Goal: Task Accomplishment & Management: Complete application form

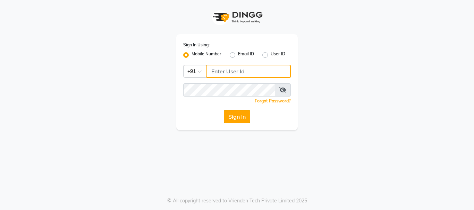
type input "9346469616"
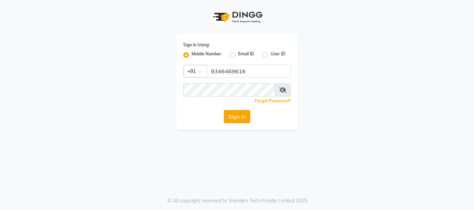
click at [239, 119] on button "Sign In" at bounding box center [237, 116] width 26 height 13
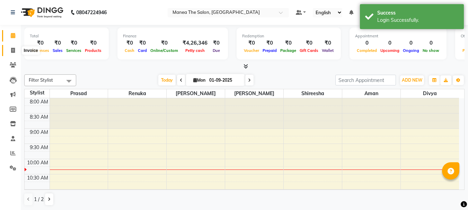
click at [12, 52] on icon at bounding box center [13, 50] width 4 height 5
select select "service"
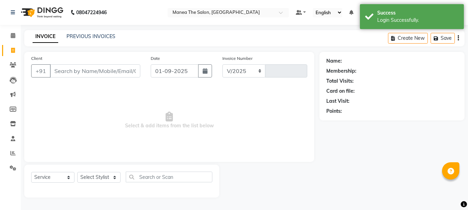
select select "7351"
type input "1992"
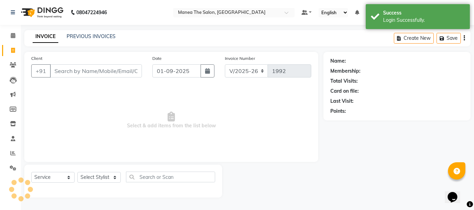
click at [69, 70] on input "Client" at bounding box center [96, 70] width 92 height 13
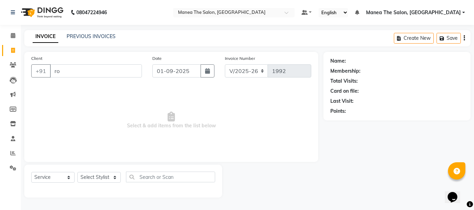
type input "r"
click at [87, 75] on input "rosy" at bounding box center [78, 70] width 57 height 13
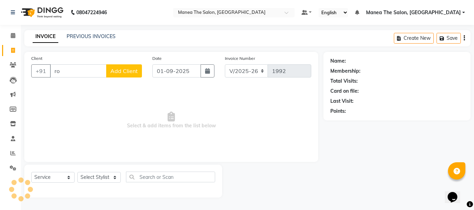
type input "r"
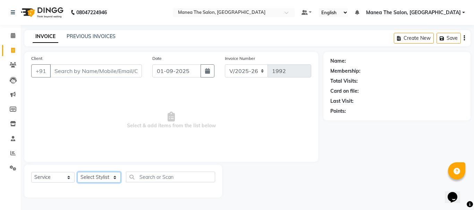
click at [111, 182] on select "Select Stylist [PERSON_NAME] Divya [PERSON_NAME] Renuka [PERSON_NAME]" at bounding box center [98, 177] width 43 height 11
click at [77, 172] on select "Select Stylist [PERSON_NAME] Divya [PERSON_NAME] Renuka [PERSON_NAME]" at bounding box center [98, 177] width 43 height 11
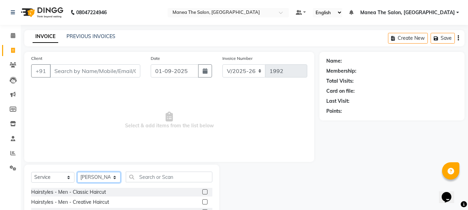
click at [112, 174] on select "Select Stylist [PERSON_NAME] Divya [PERSON_NAME] Renuka [PERSON_NAME]" at bounding box center [98, 177] width 43 height 11
select select "63576"
click at [77, 172] on select "Select Stylist [PERSON_NAME] Divya [PERSON_NAME] Renuka [PERSON_NAME]" at bounding box center [98, 177] width 43 height 11
click at [202, 192] on label at bounding box center [204, 192] width 5 height 5
click at [202, 192] on input "checkbox" at bounding box center [204, 192] width 5 height 5
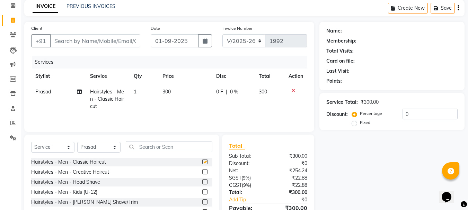
checkbox input "false"
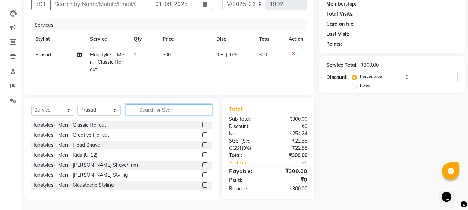
click at [193, 114] on input "text" at bounding box center [169, 110] width 87 height 11
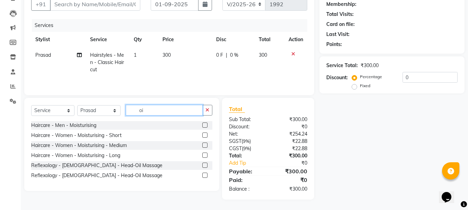
scroll to position [67, 0]
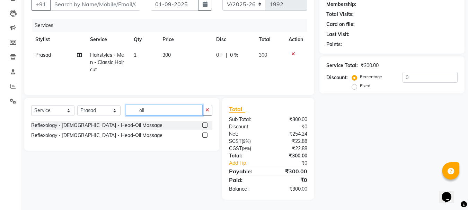
type input "oil"
click at [203, 124] on label at bounding box center [204, 125] width 5 height 5
click at [203, 124] on input "checkbox" at bounding box center [204, 125] width 5 height 5
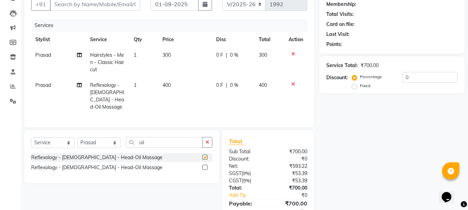
checkbox input "false"
click at [431, 75] on input "0" at bounding box center [430, 77] width 55 height 11
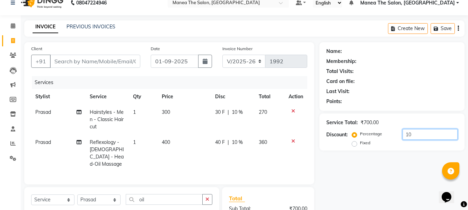
scroll to position [0, 0]
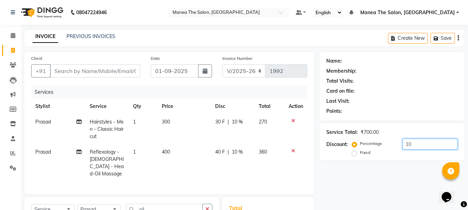
type input "10"
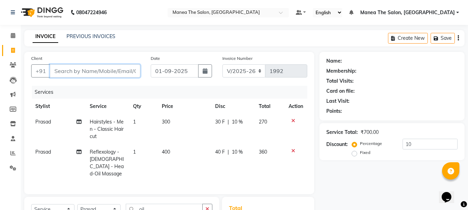
click at [103, 68] on input "Client" at bounding box center [95, 70] width 90 height 13
type input "r"
type input "0"
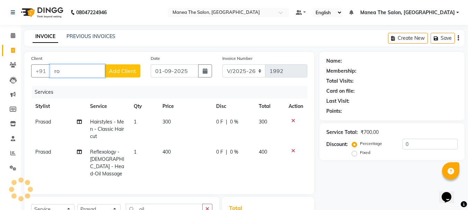
type input "r"
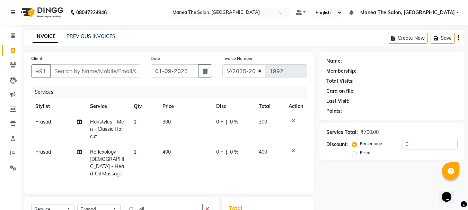
click at [253, 42] on div "INVOICE PREVIOUS INVOICES Create New Save" at bounding box center [244, 38] width 441 height 16
click at [114, 68] on input "Client" at bounding box center [95, 70] width 90 height 13
click at [115, 70] on input "Client" at bounding box center [95, 70] width 90 height 13
click at [92, 73] on input "rosy" at bounding box center [77, 70] width 55 height 13
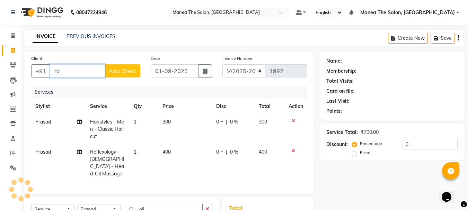
type input "r"
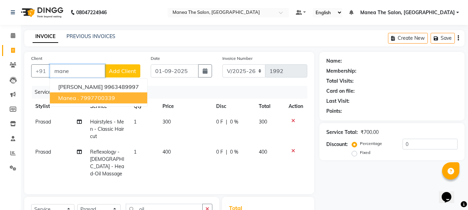
click at [101, 99] on ngb-highlight "7997700339" at bounding box center [97, 98] width 35 height 7
type input "7997700339"
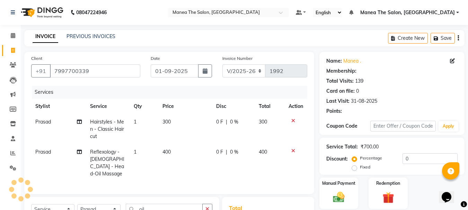
type input "20"
select select "1: Object"
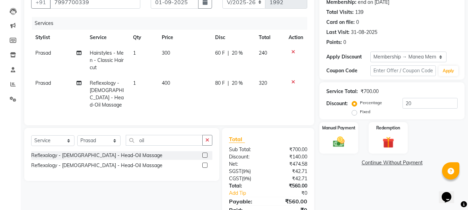
scroll to position [69, 0]
click at [426, 102] on input "20" at bounding box center [430, 103] width 55 height 11
type input "2"
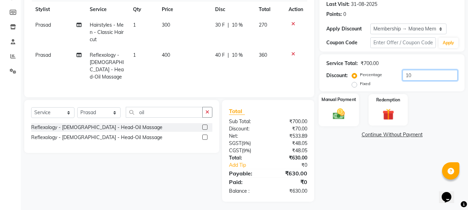
type input "10"
click at [349, 112] on img at bounding box center [338, 114] width 19 height 14
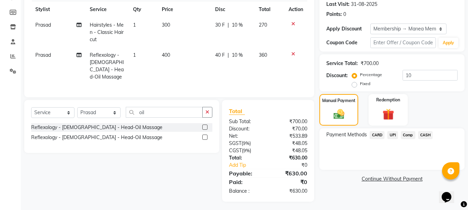
drag, startPoint x: 394, startPoint y: 136, endPoint x: 389, endPoint y: 135, distance: 5.0
click at [391, 136] on span "UPI" at bounding box center [393, 135] width 11 height 8
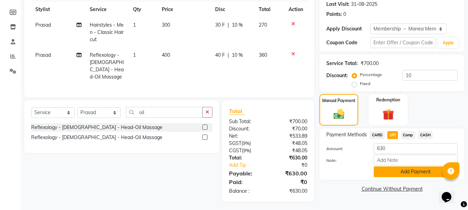
click at [387, 167] on button "Add Payment" at bounding box center [416, 172] width 84 height 11
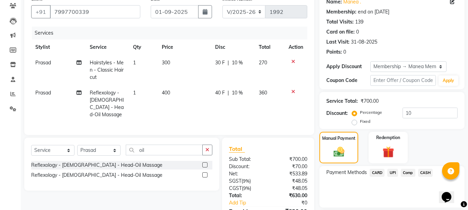
scroll to position [51, 0]
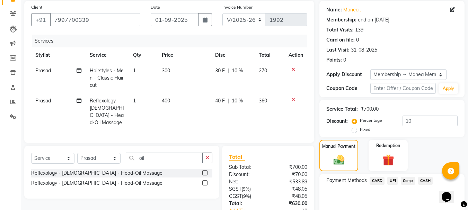
click at [395, 182] on span "UPI" at bounding box center [393, 181] width 11 height 8
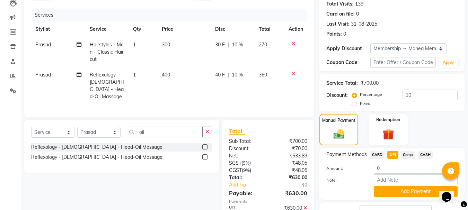
scroll to position [131, 0]
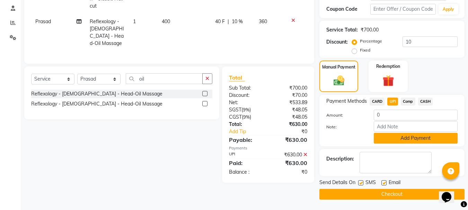
click at [413, 141] on button "Add Payment" at bounding box center [416, 138] width 84 height 11
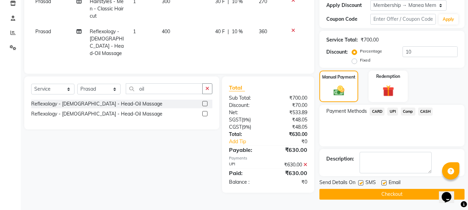
scroll to position [121, 0]
click at [402, 196] on button "Checkout" at bounding box center [392, 194] width 145 height 11
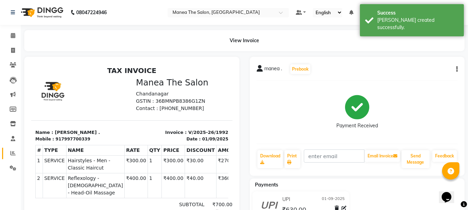
click at [11, 149] on link "Reports" at bounding box center [10, 153] width 17 height 11
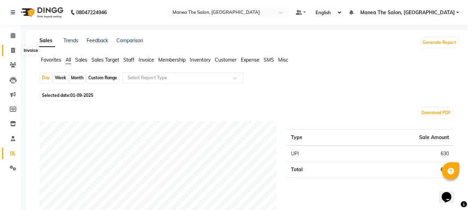
click at [15, 50] on icon at bounding box center [13, 50] width 4 height 5
select select "7351"
select select "service"
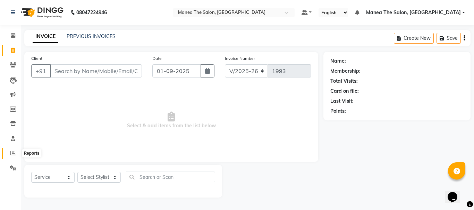
click at [12, 151] on icon at bounding box center [12, 153] width 5 height 5
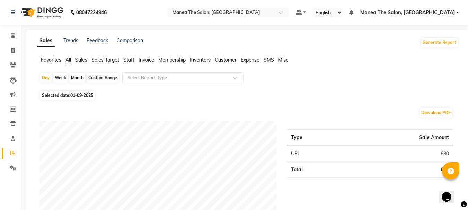
click at [84, 81] on div "Month" at bounding box center [77, 78] width 16 height 10
select select "9"
select select "2025"
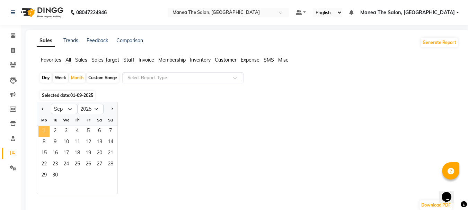
click at [48, 133] on span "1" at bounding box center [43, 131] width 11 height 11
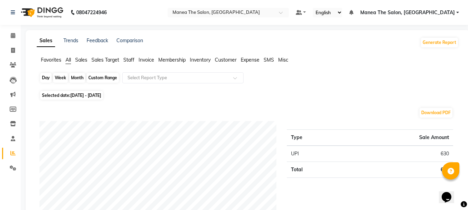
click at [78, 76] on div "Month" at bounding box center [77, 78] width 16 height 10
select select "9"
select select "2025"
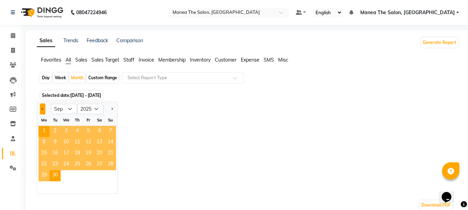
click at [45, 107] on button "Previous month" at bounding box center [43, 109] width 6 height 11
select select "8"
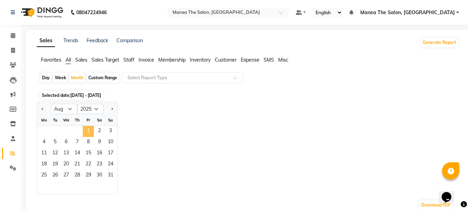
click at [83, 129] on span "1" at bounding box center [88, 131] width 11 height 11
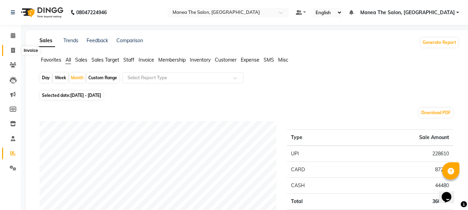
click at [10, 47] on span at bounding box center [13, 51] width 12 height 8
select select "service"
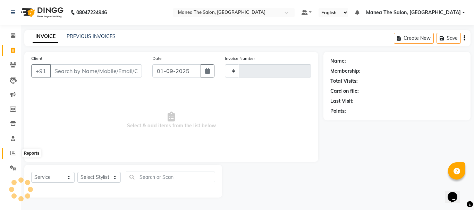
click at [10, 155] on span at bounding box center [13, 154] width 12 height 8
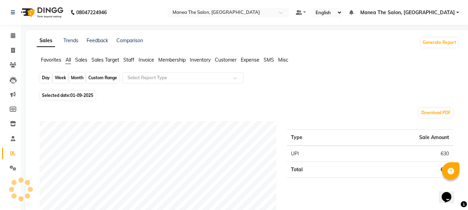
click at [49, 80] on div "Day" at bounding box center [45, 78] width 11 height 10
select select "9"
select select "2025"
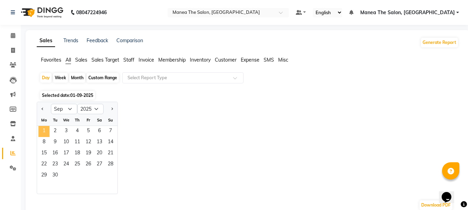
click at [43, 133] on span "1" at bounding box center [43, 131] width 11 height 11
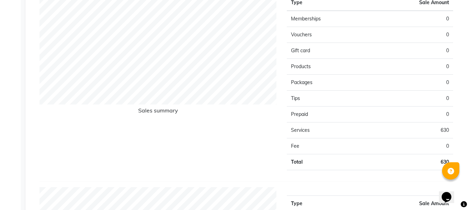
scroll to position [416, 0]
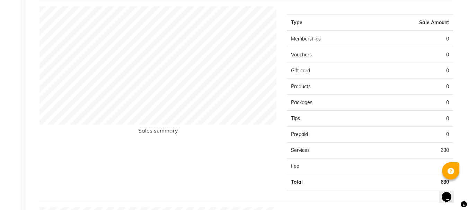
click at [366, 79] on td "Products" at bounding box center [328, 87] width 83 height 16
click at [368, 78] on td "Gift card" at bounding box center [328, 71] width 83 height 16
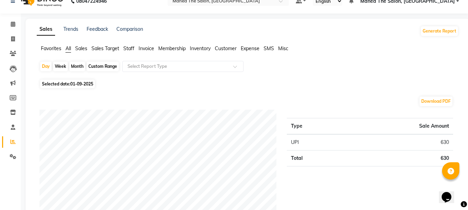
scroll to position [0, 0]
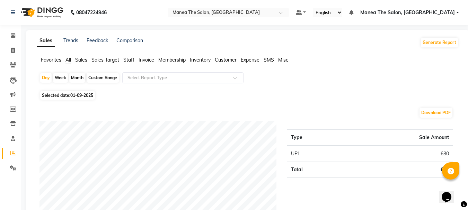
click at [71, 79] on div "Month" at bounding box center [77, 78] width 16 height 10
select select "9"
select select "2025"
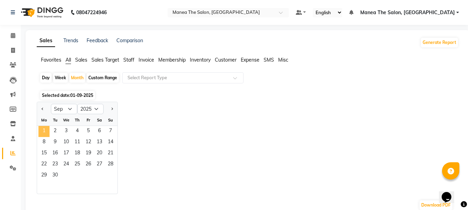
click at [45, 130] on span "1" at bounding box center [43, 131] width 11 height 11
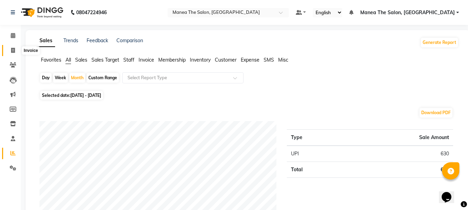
click at [14, 51] on icon at bounding box center [13, 50] width 4 height 5
select select "service"
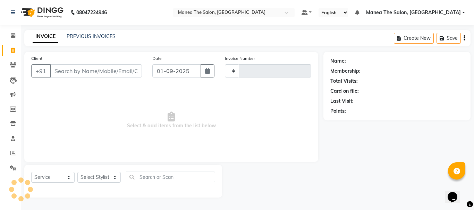
type input "1993"
select select "7351"
click at [53, 147] on span "Select & add items from the list below" at bounding box center [171, 120] width 280 height 69
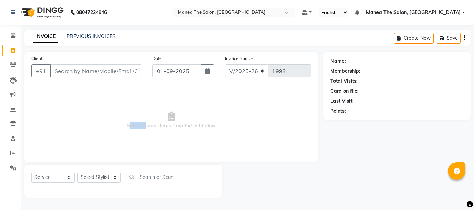
click at [53, 147] on span "Select & add items from the list below" at bounding box center [171, 120] width 280 height 69
click at [54, 147] on span "Select & add items from the list below" at bounding box center [171, 120] width 280 height 69
drag, startPoint x: 54, startPoint y: 147, endPoint x: 244, endPoint y: 133, distance: 190.9
click at [244, 133] on span "Select & add items from the list below" at bounding box center [171, 120] width 280 height 69
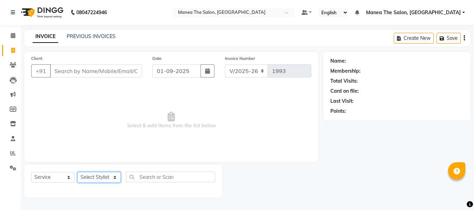
click at [113, 180] on select "Select Stylist [PERSON_NAME] Divya [PERSON_NAME] Renuka [PERSON_NAME]" at bounding box center [98, 177] width 43 height 11
select select "68191"
click at [77, 172] on select "Select Stylist [PERSON_NAME] Divya [PERSON_NAME] Renuka [PERSON_NAME]" at bounding box center [98, 177] width 43 height 11
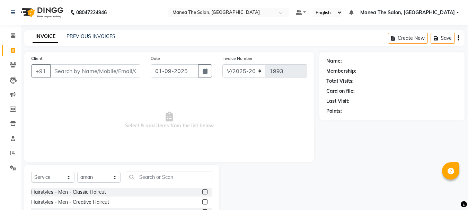
click at [202, 191] on label at bounding box center [204, 192] width 5 height 5
click at [202, 191] on input "checkbox" at bounding box center [204, 192] width 5 height 5
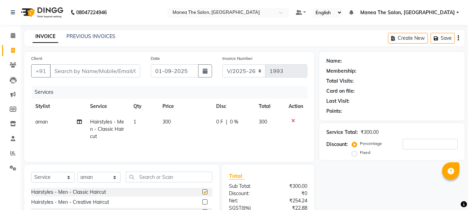
checkbox input "false"
click at [416, 146] on input "number" at bounding box center [430, 144] width 55 height 11
click at [80, 68] on input "Client" at bounding box center [95, 70] width 90 height 13
type input "7"
type input "0"
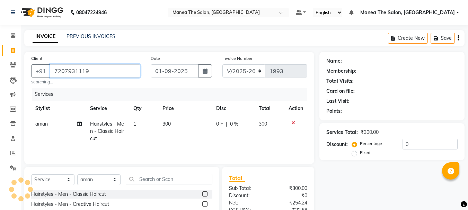
type input "7207931119"
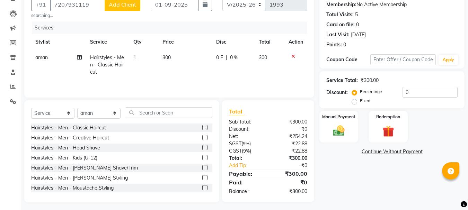
scroll to position [69, 0]
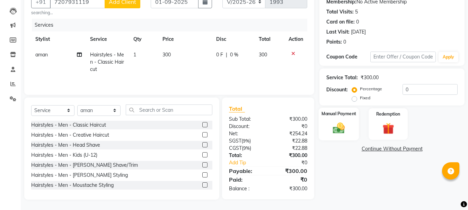
drag, startPoint x: 330, startPoint y: 120, endPoint x: 322, endPoint y: 113, distance: 10.6
click at [330, 120] on div "Manual Payment" at bounding box center [339, 124] width 41 height 33
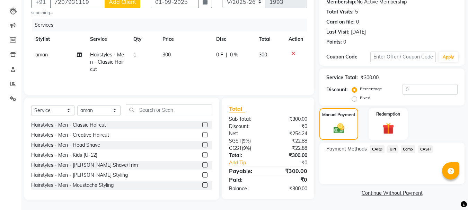
drag, startPoint x: 394, startPoint y: 148, endPoint x: 396, endPoint y: 154, distance: 6.6
click at [397, 153] on span "UPI" at bounding box center [393, 150] width 11 height 8
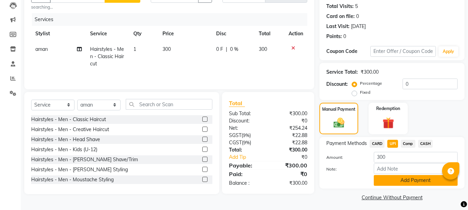
scroll to position [78, 0]
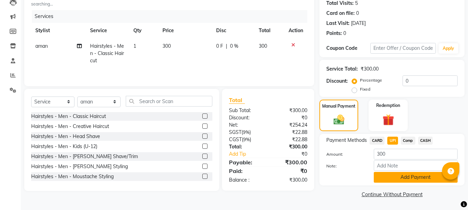
click at [410, 178] on button "Add Payment" at bounding box center [416, 177] width 84 height 11
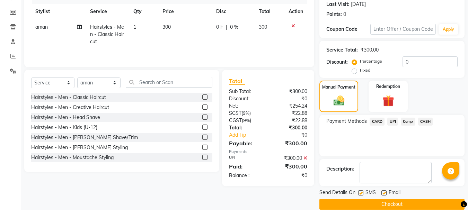
scroll to position [107, 0]
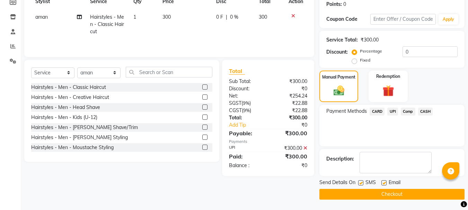
click at [408, 193] on button "Checkout" at bounding box center [392, 194] width 145 height 11
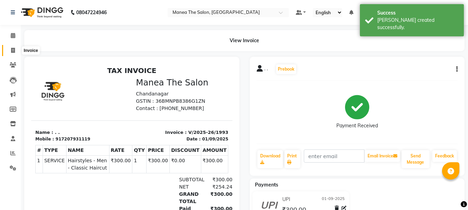
click at [10, 50] on span at bounding box center [13, 51] width 12 height 8
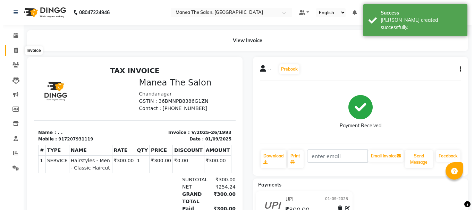
select select "service"
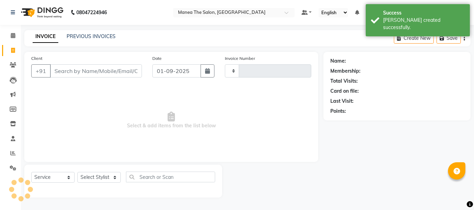
type input "1994"
select select "7351"
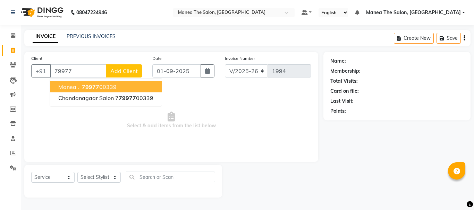
click at [98, 86] on ngb-highlight "79977 00339" at bounding box center [98, 87] width 36 height 7
type input "7997700339"
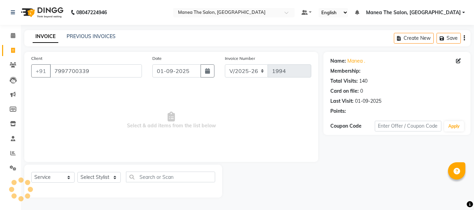
select select "1: Object"
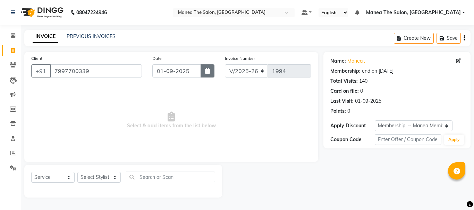
click at [204, 72] on button "button" at bounding box center [207, 70] width 14 height 13
select select "9"
select select "2025"
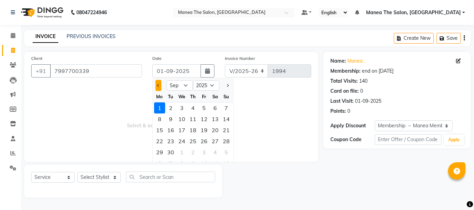
click at [156, 85] on button "Previous month" at bounding box center [158, 85] width 6 height 11
select select "8"
click at [215, 154] on div "30" at bounding box center [214, 152] width 11 height 11
type input "30-08-2025"
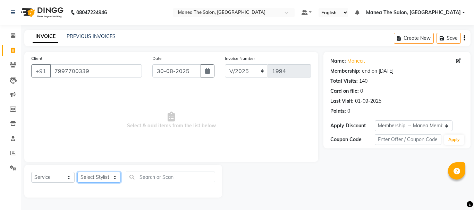
drag, startPoint x: 116, startPoint y: 178, endPoint x: 116, endPoint y: 173, distance: 5.6
click at [116, 175] on select "Select Stylist [PERSON_NAME] Divya [PERSON_NAME] Renuka [PERSON_NAME]" at bounding box center [98, 177] width 43 height 11
select select "68191"
click at [77, 172] on select "Select Stylist [PERSON_NAME] Divya [PERSON_NAME] Renuka [PERSON_NAME]" at bounding box center [98, 177] width 43 height 11
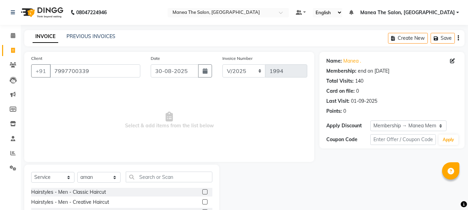
click at [202, 192] on label at bounding box center [204, 192] width 5 height 5
click at [202, 192] on input "checkbox" at bounding box center [204, 192] width 5 height 5
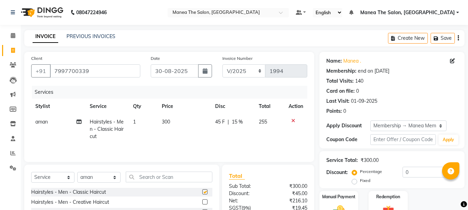
checkbox input "false"
click at [174, 121] on td "300" at bounding box center [184, 129] width 53 height 30
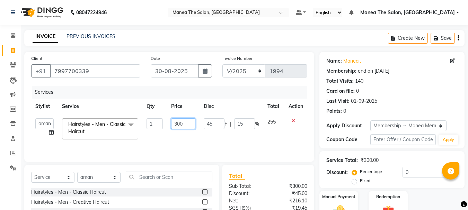
click at [192, 126] on input "300" at bounding box center [183, 124] width 24 height 11
type input "3"
type input "200"
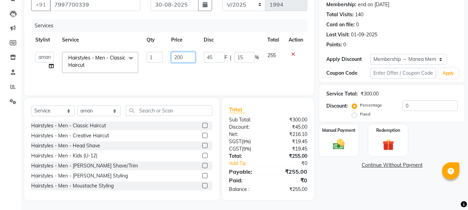
scroll to position [67, 0]
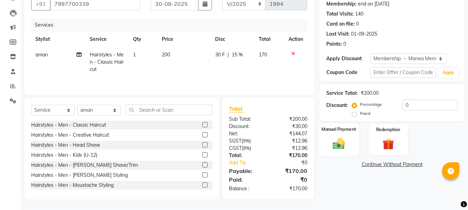
click at [355, 149] on div "Manual Payment" at bounding box center [339, 139] width 41 height 33
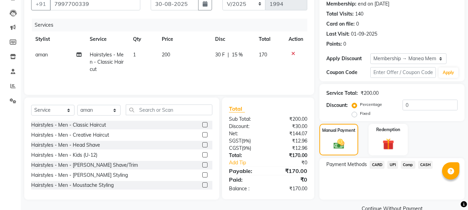
click at [391, 166] on span "UPI" at bounding box center [393, 165] width 11 height 8
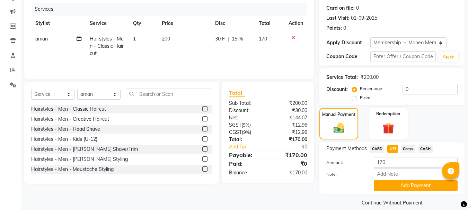
scroll to position [92, 0]
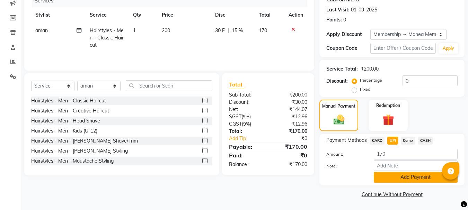
click at [399, 176] on button "Add Payment" at bounding box center [416, 177] width 84 height 11
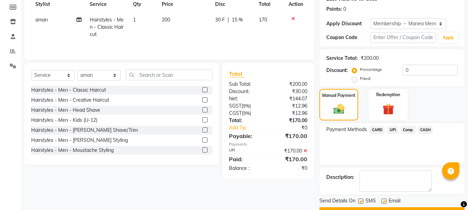
scroll to position [121, 0]
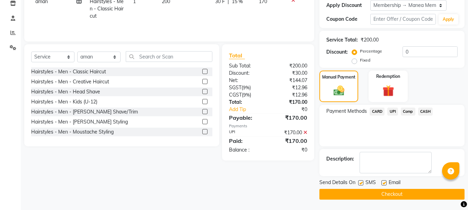
click at [399, 193] on button "Checkout" at bounding box center [392, 194] width 145 height 11
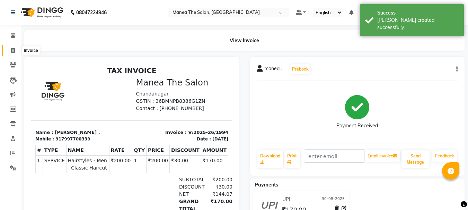
click at [12, 49] on icon at bounding box center [13, 50] width 4 height 5
select select "service"
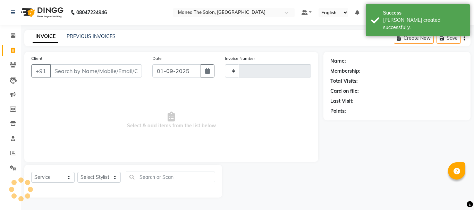
type input "1995"
select select "7351"
click at [68, 72] on input "Client" at bounding box center [96, 70] width 92 height 13
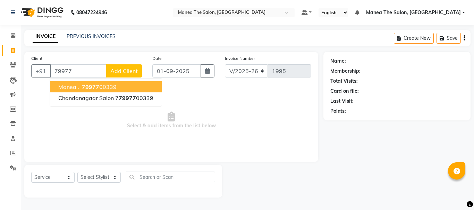
click at [109, 84] on ngb-highlight "79977 00339" at bounding box center [98, 87] width 36 height 7
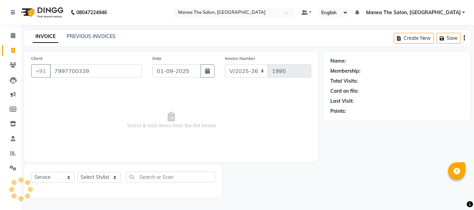
type input "7997700339"
select select "1: Object"
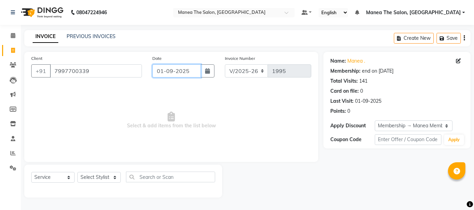
click at [195, 70] on input "01-09-2025" at bounding box center [176, 70] width 49 height 13
select select "9"
select select "2025"
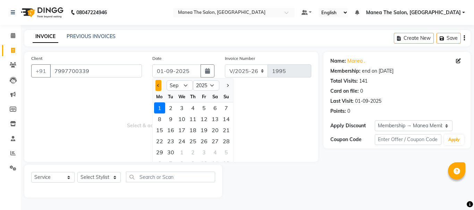
click at [159, 85] on span "Previous month" at bounding box center [158, 85] width 3 height 3
select select "8"
click at [227, 153] on div "31" at bounding box center [225, 152] width 11 height 11
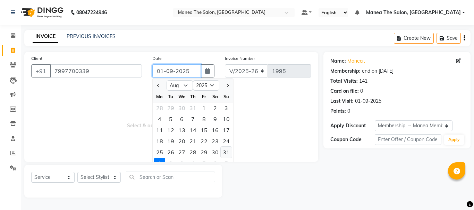
type input "31-08-2025"
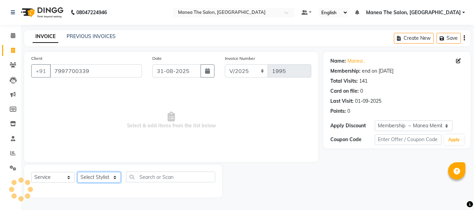
click at [115, 179] on select "Select Stylist [PERSON_NAME] Divya [PERSON_NAME] Renuka [PERSON_NAME]" at bounding box center [98, 177] width 43 height 11
select select "68191"
click at [77, 172] on select "Select Stylist [PERSON_NAME] Divya [PERSON_NAME] Renuka [PERSON_NAME]" at bounding box center [98, 177] width 43 height 11
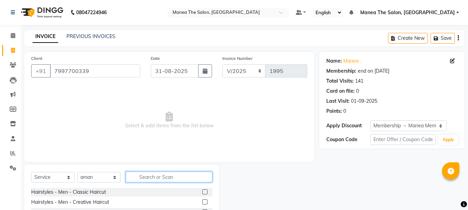
click at [161, 174] on input "text" at bounding box center [169, 177] width 87 height 11
type input "kid"
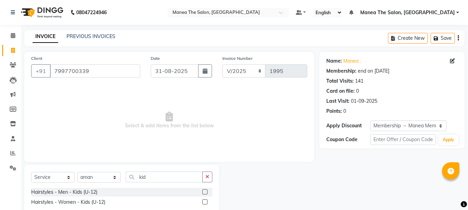
click at [205, 192] on label at bounding box center [204, 192] width 5 height 5
click at [205, 192] on input "checkbox" at bounding box center [204, 192] width 5 height 5
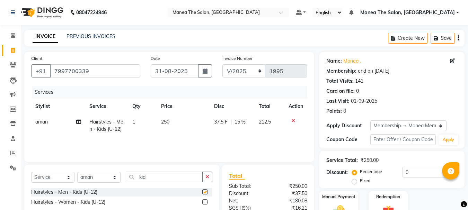
checkbox input "false"
click at [423, 173] on input "0" at bounding box center [430, 172] width 55 height 11
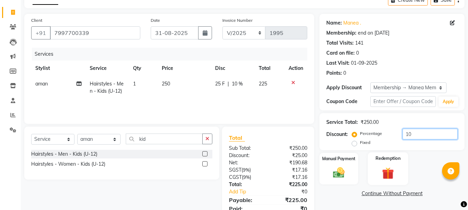
scroll to position [67, 0]
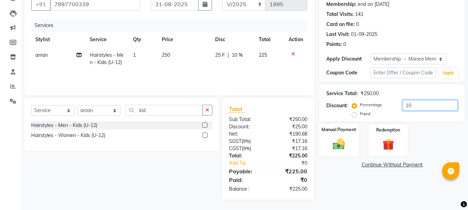
type input "10"
click at [351, 139] on div "Manual Payment" at bounding box center [339, 140] width 41 height 33
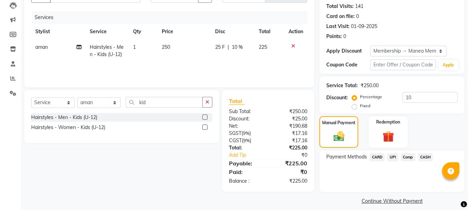
scroll to position [81, 0]
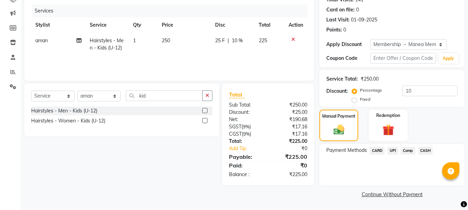
click at [395, 153] on span "UPI" at bounding box center [393, 151] width 11 height 8
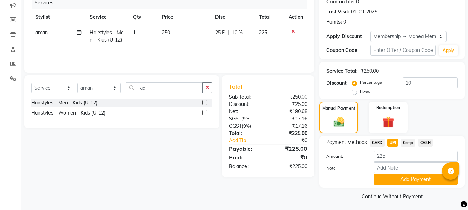
scroll to position [92, 0]
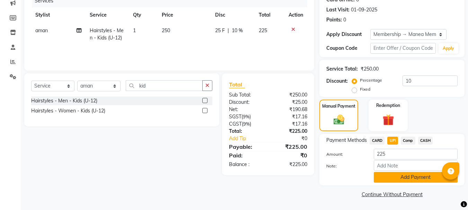
click at [393, 176] on button "Add Payment" at bounding box center [416, 177] width 84 height 11
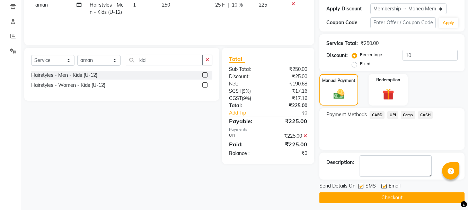
scroll to position [121, 0]
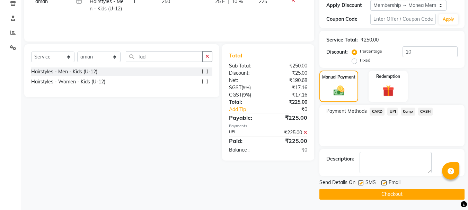
click at [350, 193] on button "Checkout" at bounding box center [392, 194] width 145 height 11
click at [347, 192] on button "Checkout" at bounding box center [392, 194] width 145 height 11
click at [335, 196] on button "Checkout" at bounding box center [392, 194] width 145 height 11
click at [353, 196] on button "Checkout" at bounding box center [392, 194] width 145 height 11
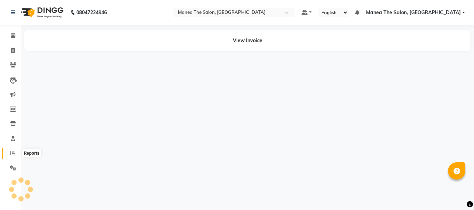
click at [13, 155] on icon at bounding box center [12, 153] width 5 height 5
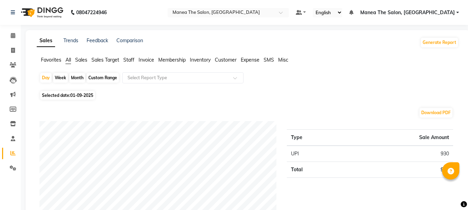
click at [78, 78] on div "Month" at bounding box center [77, 78] width 16 height 10
select select "9"
select select "2025"
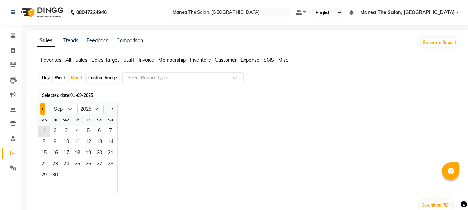
click at [42, 106] on button "Previous month" at bounding box center [43, 109] width 6 height 11
select select "8"
click at [92, 134] on span "1" at bounding box center [88, 131] width 11 height 11
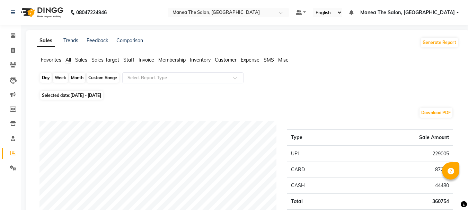
click at [80, 80] on div "Month" at bounding box center [77, 78] width 16 height 10
select select "8"
select select "2025"
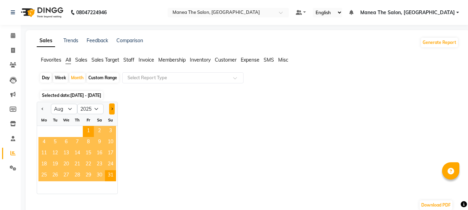
click at [113, 109] on button "Next month" at bounding box center [112, 109] width 6 height 11
select select "9"
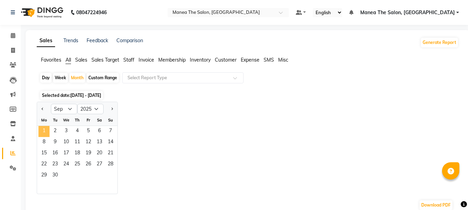
click at [44, 128] on span "1" at bounding box center [43, 131] width 11 height 11
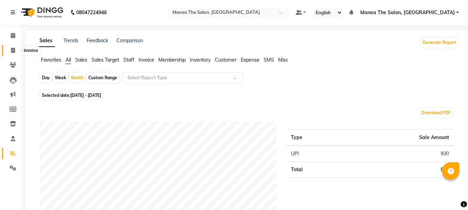
click at [16, 51] on span at bounding box center [13, 51] width 12 height 8
select select "service"
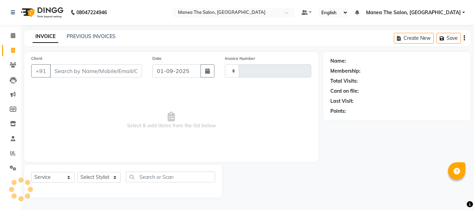
type input "1996"
select select "7351"
